Goal: Navigation & Orientation: Find specific page/section

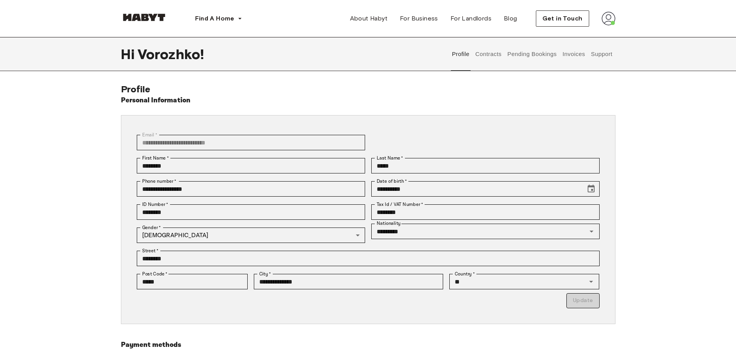
click at [492, 55] on button "Contracts" at bounding box center [488, 54] width 28 height 34
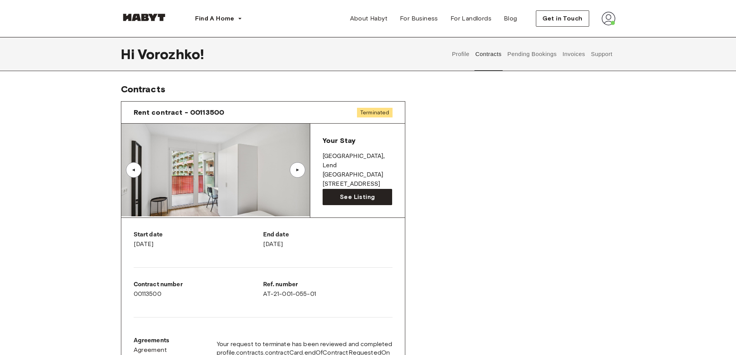
click at [521, 56] on button "Pending Bookings" at bounding box center [532, 54] width 51 height 34
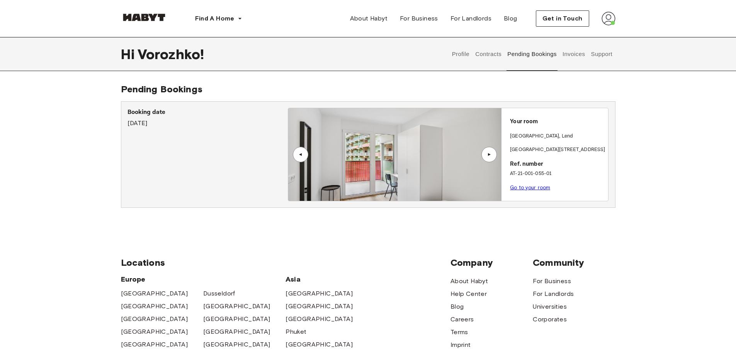
click at [573, 54] on button "Invoices" at bounding box center [573, 54] width 24 height 34
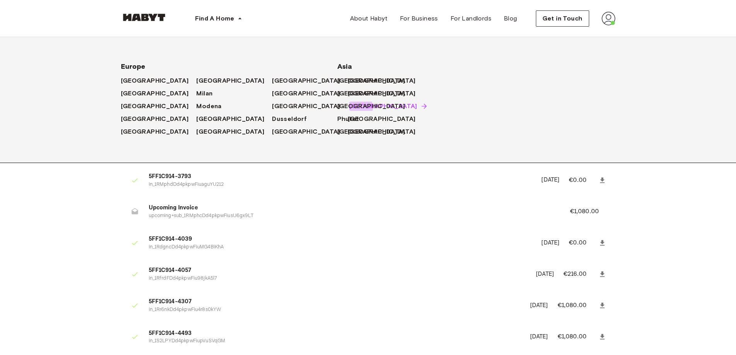
click at [349, 108] on span "[GEOGRAPHIC_DATA]" at bounding box center [383, 106] width 68 height 9
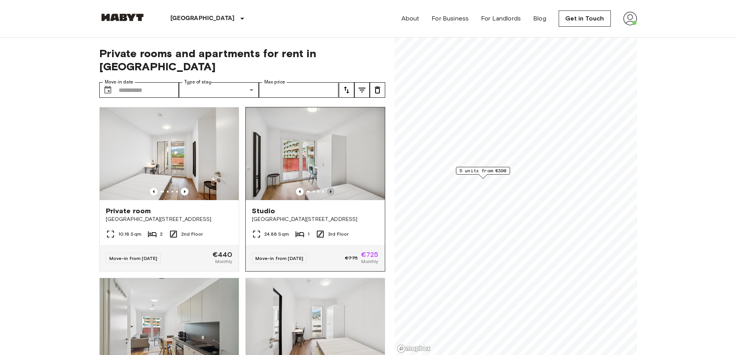
click at [327, 188] on icon "Previous image" at bounding box center [331, 192] width 8 height 8
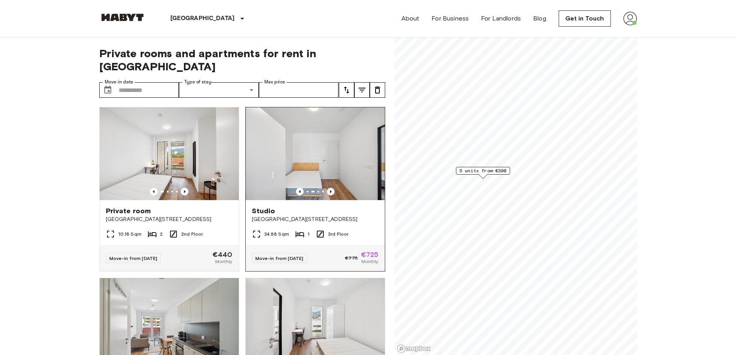
click at [327, 188] on icon "Previous image" at bounding box center [331, 192] width 8 height 8
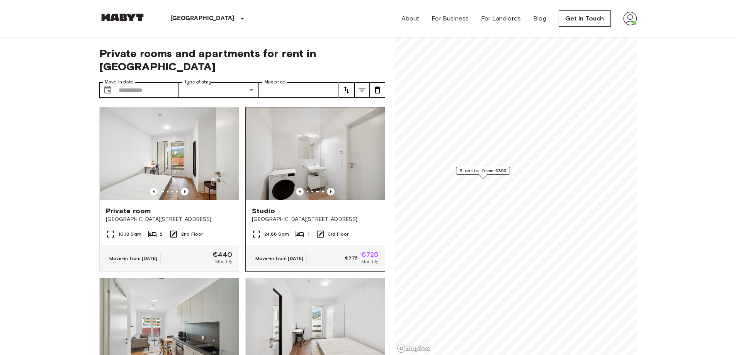
click at [327, 188] on icon "Previous image" at bounding box center [331, 192] width 8 height 8
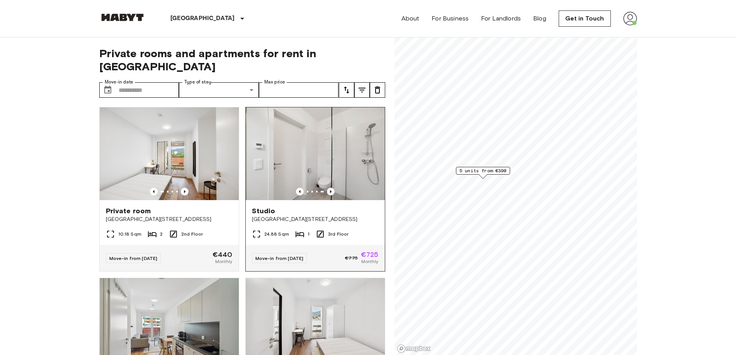
click at [327, 188] on icon "Previous image" at bounding box center [331, 192] width 8 height 8
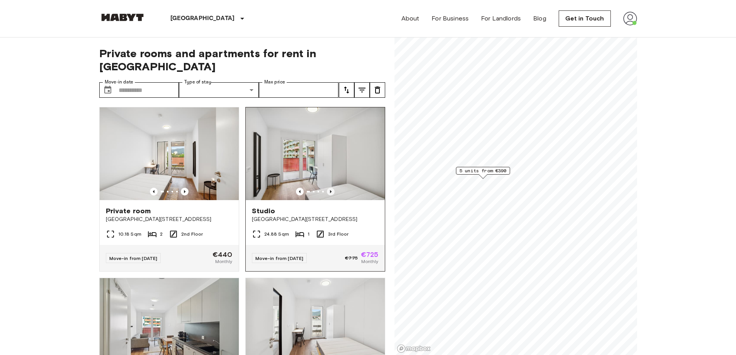
click at [327, 188] on icon "Previous image" at bounding box center [331, 192] width 8 height 8
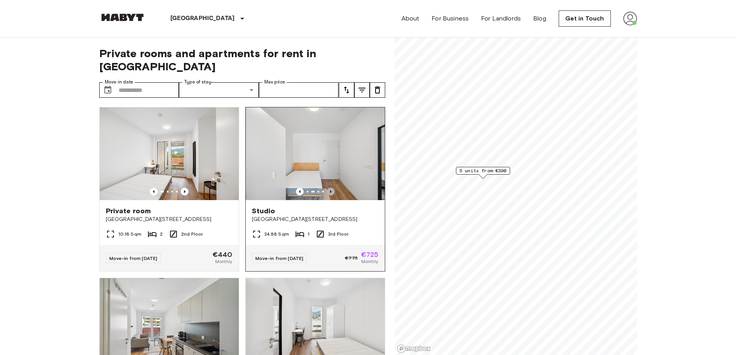
click at [327, 188] on icon "Previous image" at bounding box center [331, 192] width 8 height 8
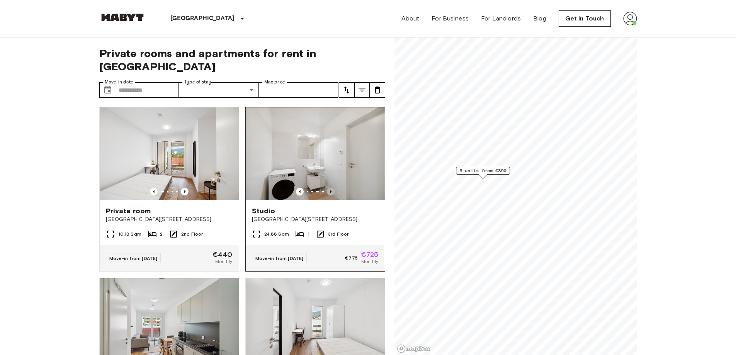
click at [327, 188] on icon "Previous image" at bounding box center [331, 192] width 8 height 8
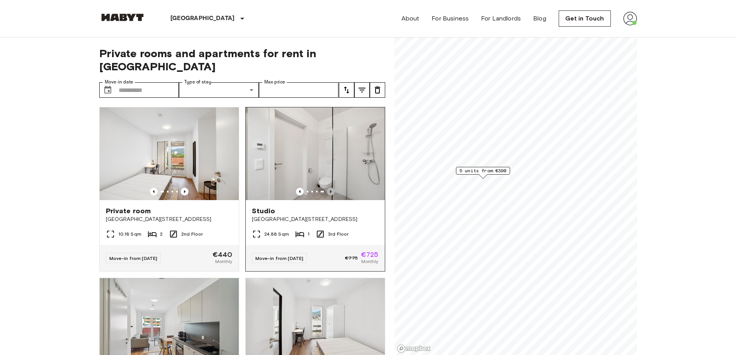
click at [327, 188] on icon "Previous image" at bounding box center [331, 192] width 8 height 8
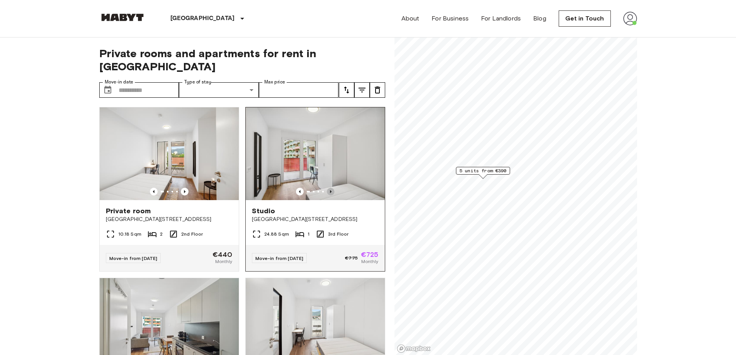
click at [327, 188] on icon "Previous image" at bounding box center [331, 192] width 8 height 8
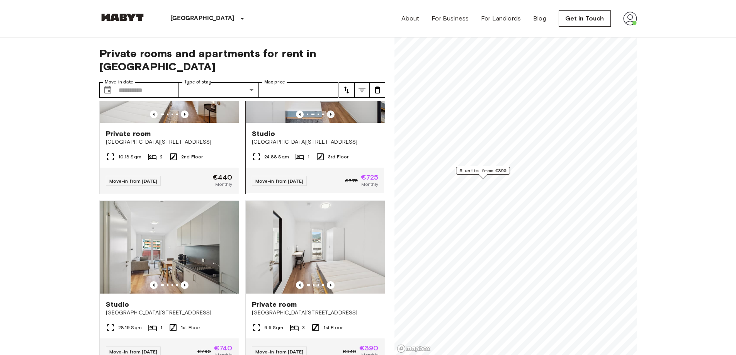
scroll to position [116, 0]
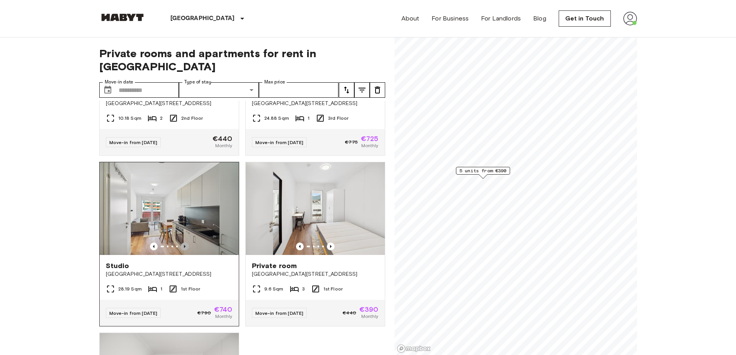
click at [185, 243] on icon "Previous image" at bounding box center [185, 247] width 8 height 8
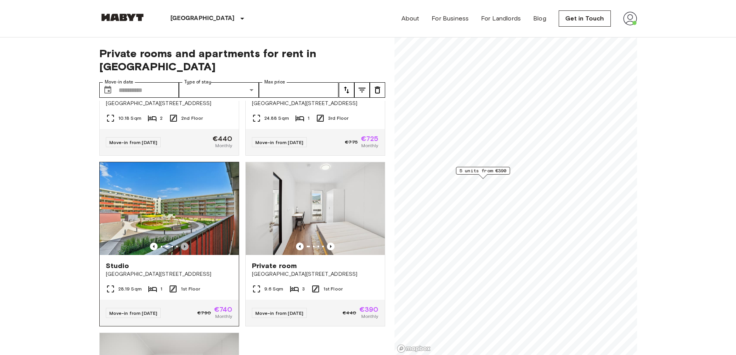
click at [185, 243] on icon "Previous image" at bounding box center [185, 247] width 8 height 8
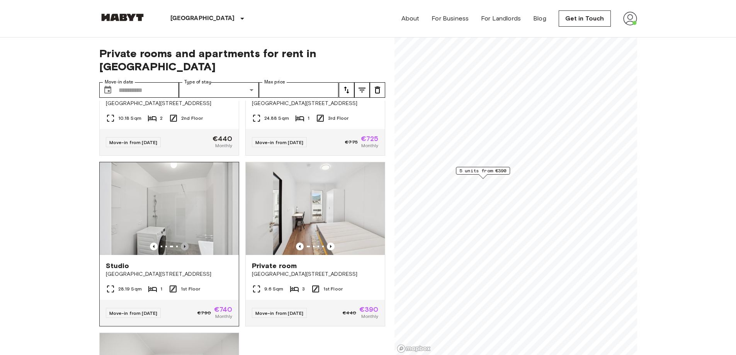
click at [185, 243] on icon "Previous image" at bounding box center [185, 247] width 8 height 8
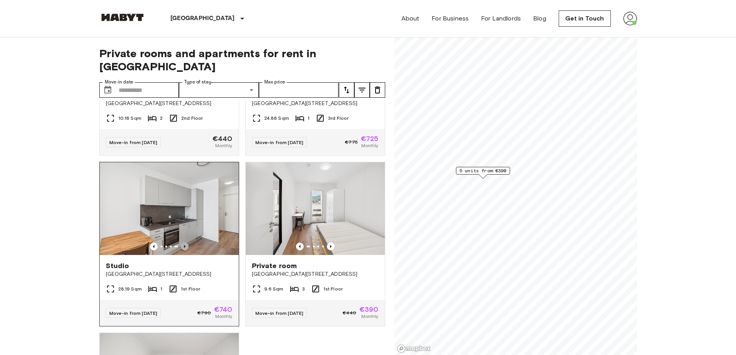
click at [185, 243] on icon "Previous image" at bounding box center [185, 247] width 8 height 8
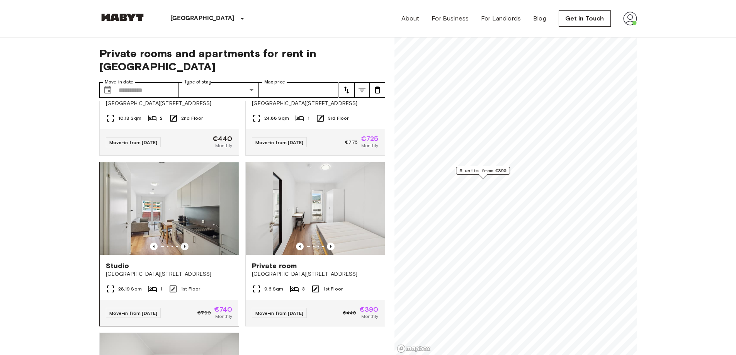
click at [185, 243] on icon "Previous image" at bounding box center [185, 247] width 8 height 8
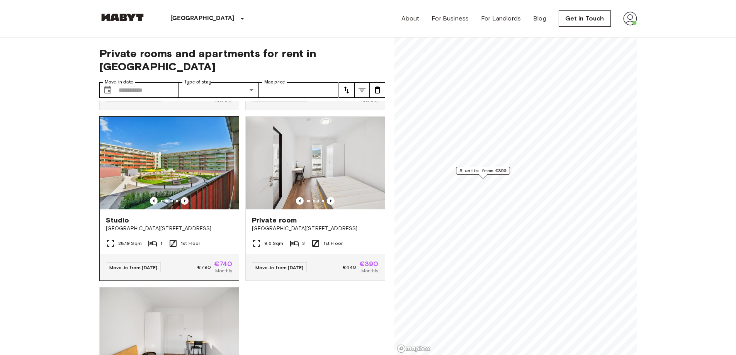
scroll to position [0, 0]
